Goal: Navigation & Orientation: Find specific page/section

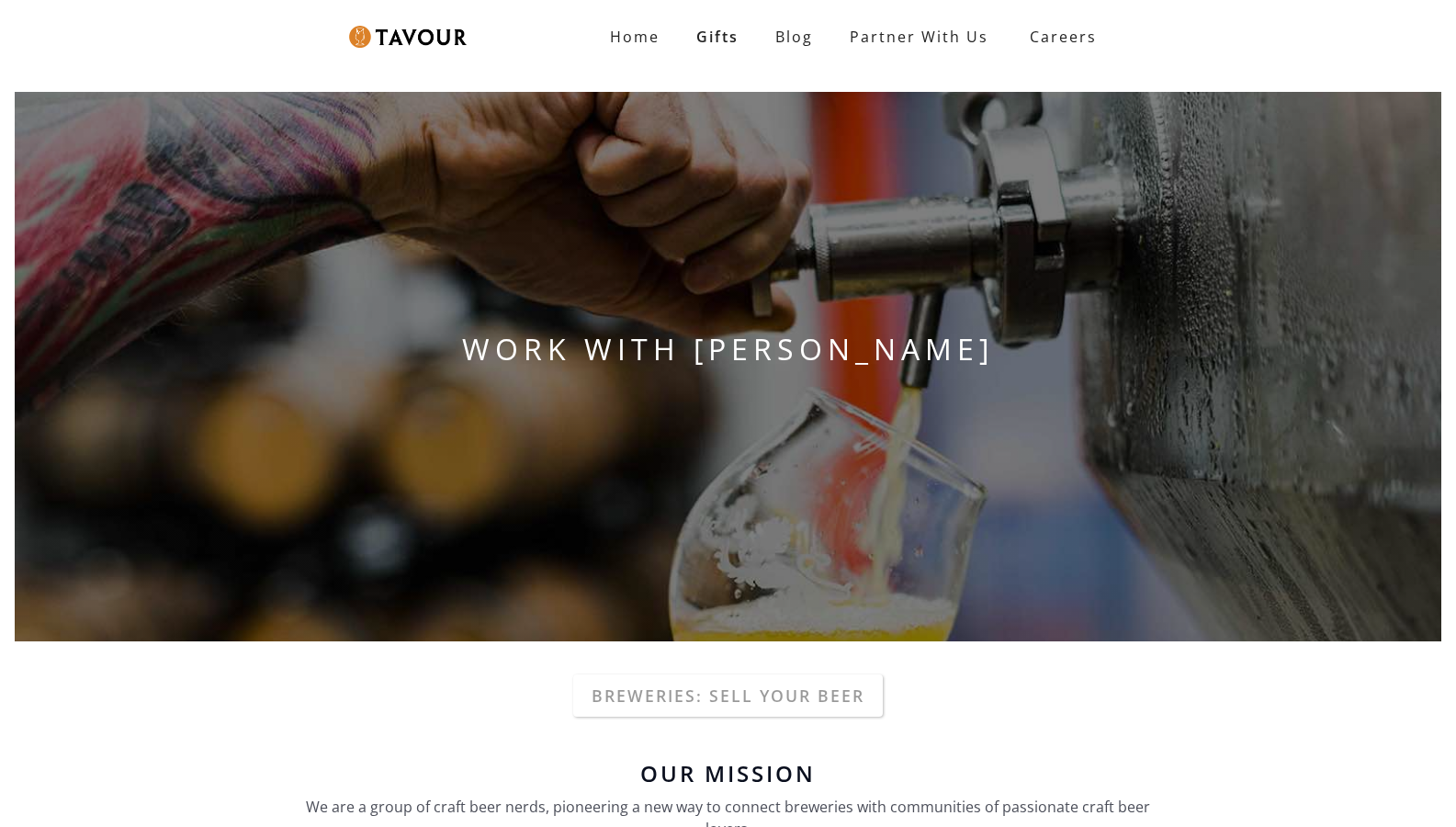
click at [456, 37] on img at bounding box center [407, 37] width 117 height 22
